Goal: Find specific page/section: Find specific page/section

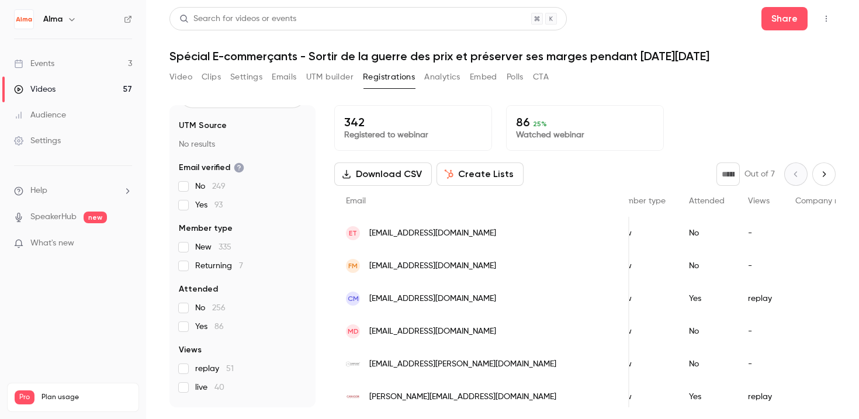
click at [551, 82] on div "Video Clips Settings Emails UTM builder Registrations Analytics Embed Polls CTA" at bounding box center [502, 79] width 666 height 23
click at [547, 80] on button "CTA" at bounding box center [541, 77] width 16 height 19
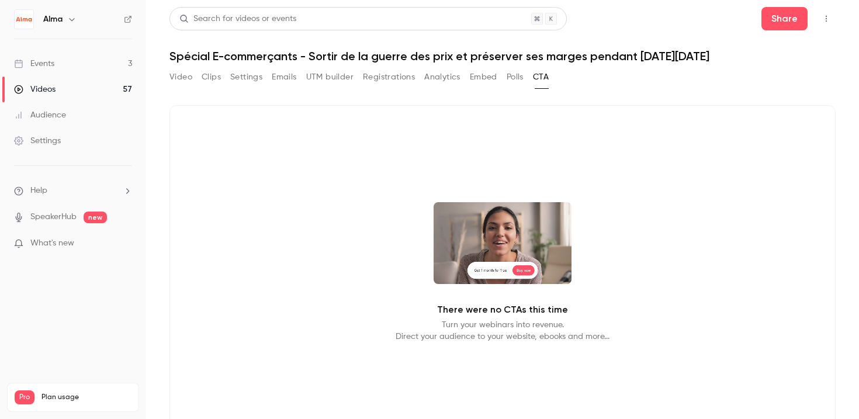
click at [183, 75] on button "Video" at bounding box center [180, 77] width 23 height 19
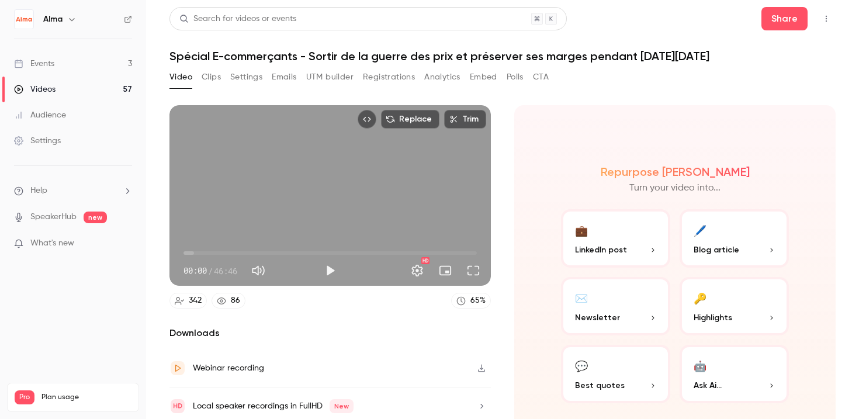
click at [405, 77] on button "Registrations" at bounding box center [389, 77] width 52 height 19
